Goal: Transaction & Acquisition: Purchase product/service

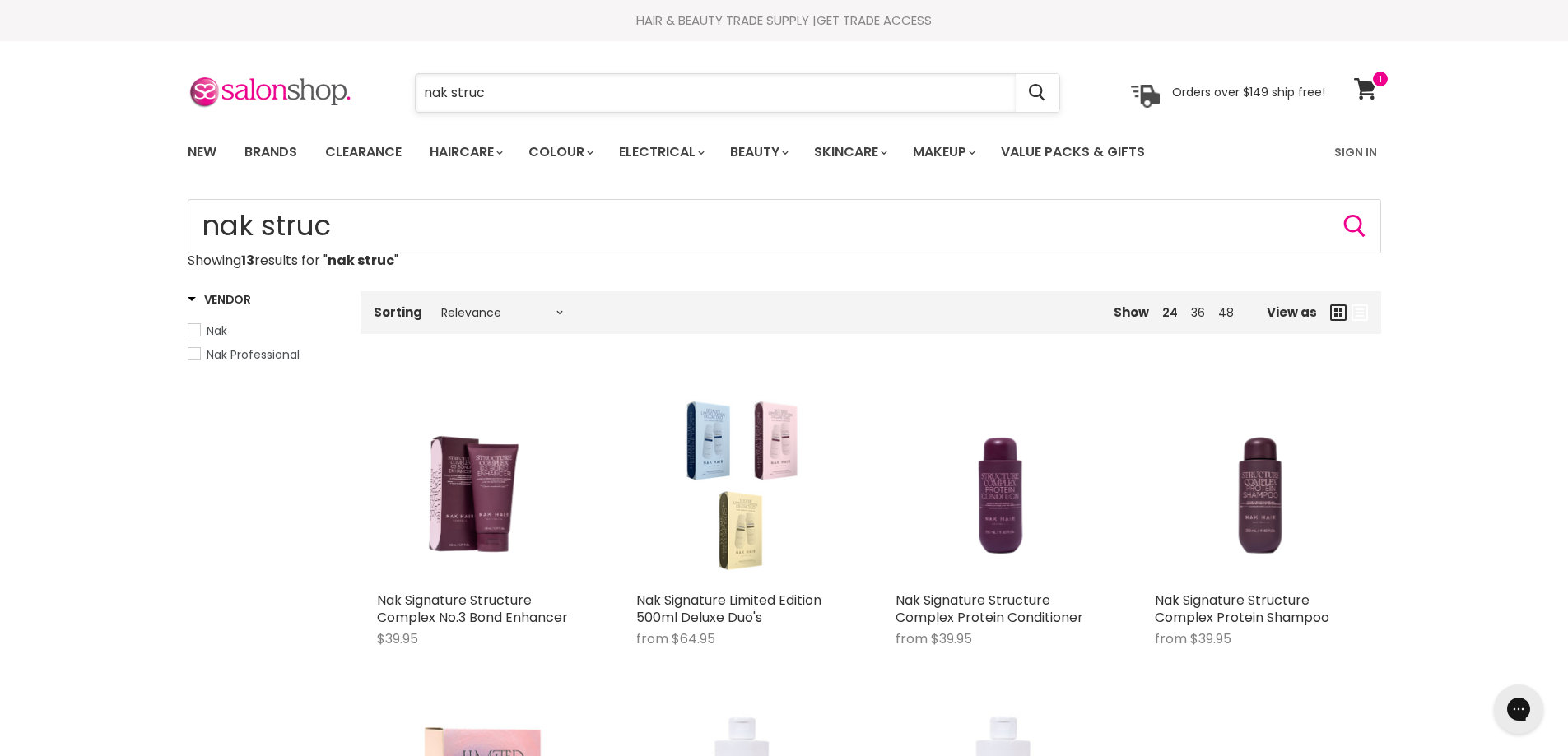
click at [602, 87] on input "nak struc" at bounding box center [715, 93] width 600 height 38
type input "n"
type input "wrink"
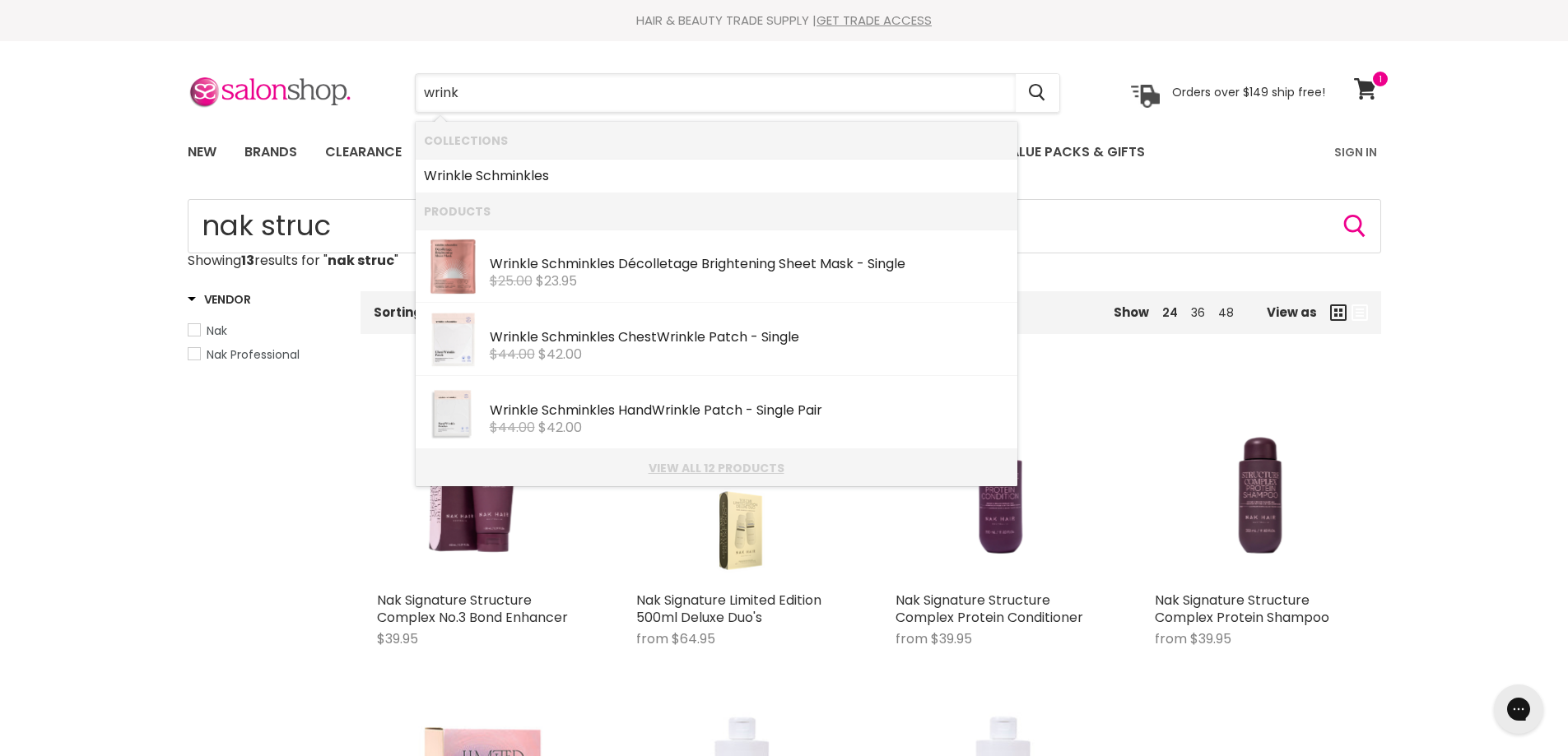
click at [681, 461] on link "View all 12 products" at bounding box center [716, 467] width 585 height 13
